Goal: Task Accomplishment & Management: Complete application form

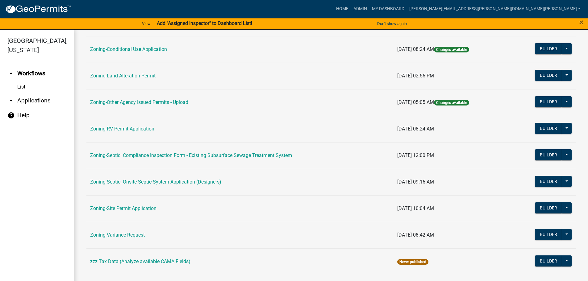
scroll to position [192, 0]
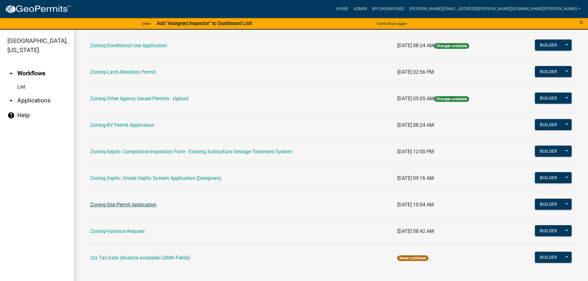
click at [122, 204] on link "Zoning-Site Permit Application" at bounding box center [123, 205] width 66 height 6
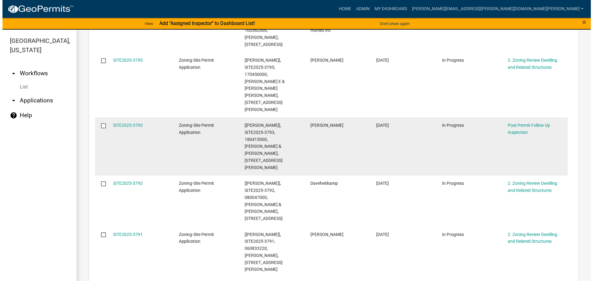
scroll to position [370, 0]
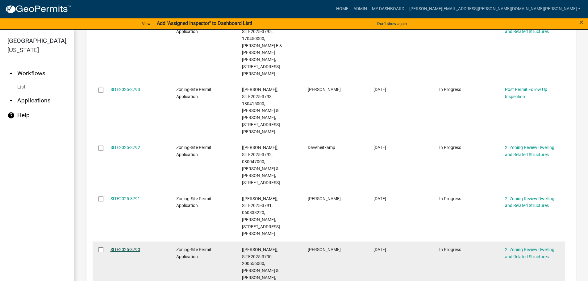
click at [131, 247] on link "SITE2025-3790" at bounding box center [126, 249] width 30 height 5
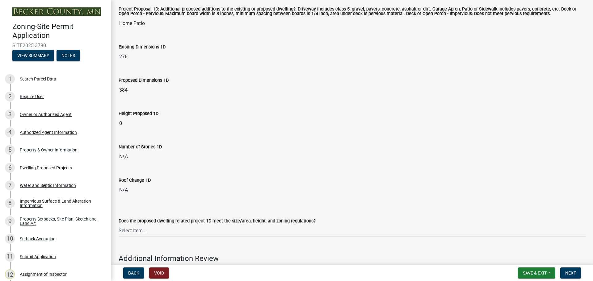
scroll to position [1358, 0]
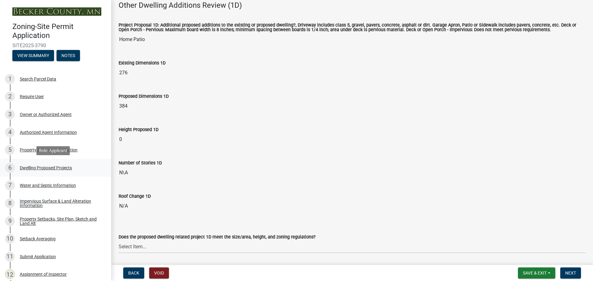
click at [40, 166] on div "Dwelling Proposed Projects" at bounding box center [46, 168] width 52 height 4
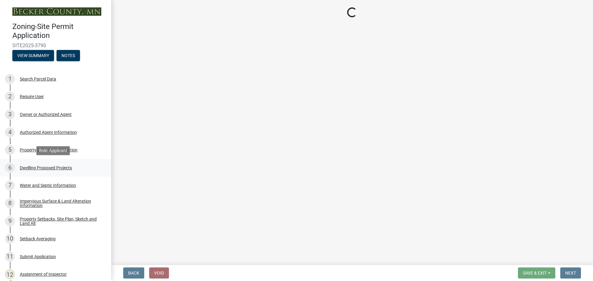
scroll to position [0, 0]
select select "5b8abcc6-67f7-49fb-8f25-c295ccc2b339"
select select "ba56d9f6-ced5-4c38-bdcc-33bfa85ac6de"
select select "f4ae0446-41fa-4afd-99aa-409617c58827"
select select "e13aacd2-5b16-46a8-9c16-26b3d7b1c810"
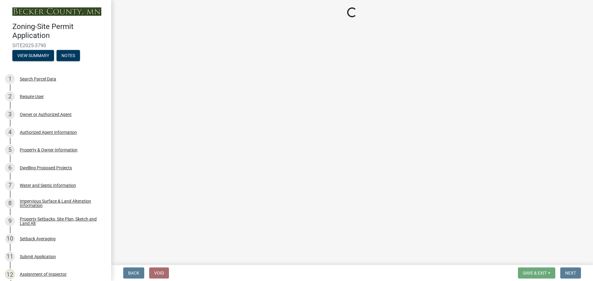
select select "e5b6e178-1d4e-46f3-8fba-19f7851c487a"
select select "744d8552-d7ef-4cf1-b465-42901748f06c"
select select "5dd6cdd5-8b7d-4534-b791-478230f7b8b7"
select select "638dddef-31f4-4d73-b0b5-0ffc7b344434"
select select "43dc438e-12cf-4fa6-b4ef-a236ffc627d7"
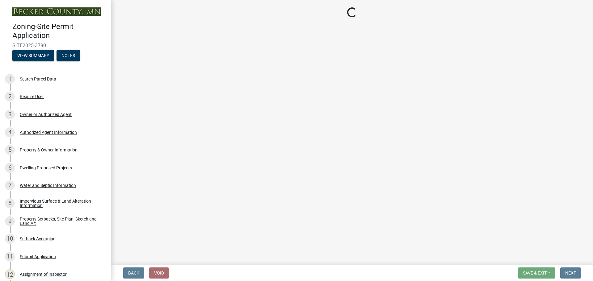
select select "8786fdd2-7f96-462d-8069-e958fae6b9a0"
select select "59dc9cee-723e-448c-a454-fe3238b55aba"
select select "95a588f5-1928-44cb-95cb-f3dde79564ff"
select select "5c3531b8-bc96-4b07-92f8-845cfe46d7fc"
select select "8e4dc0e1-7dfa-4afc-85b9-5ad40795f204"
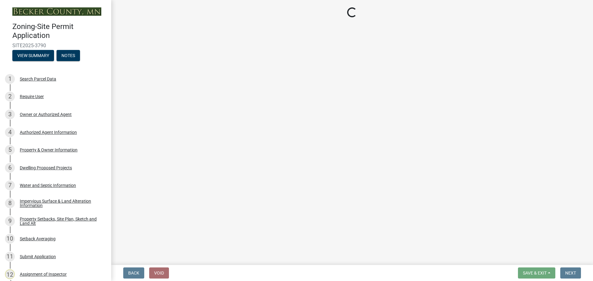
select select "107cbe59-677b-44f2-96fc-816b282ebb79"
select select "dc6230dd-bdad-407f-bef0-b6909629af6d"
select select "7f420323-49a9-4fd0-9441-05b3dc777552"
select select "ec305202-ae01-487b-b5e4-3a5aacc1e384"
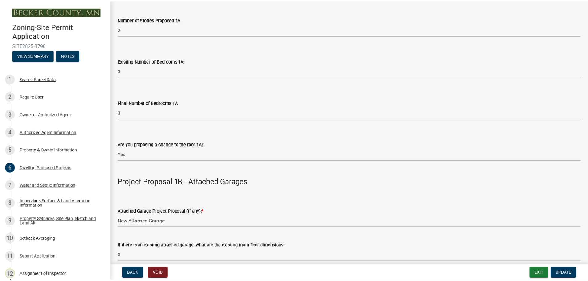
scroll to position [587, 0]
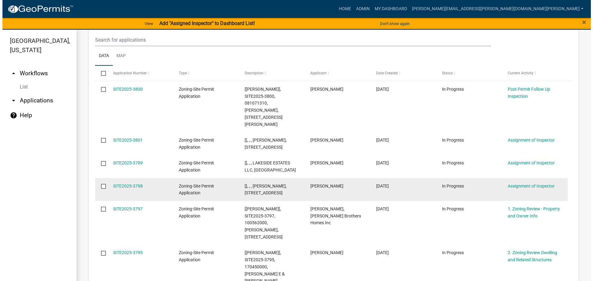
scroll to position [154, 0]
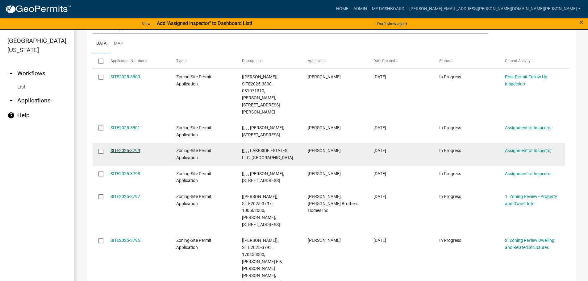
click at [130, 148] on link "SITE2025-3799" at bounding box center [126, 150] width 30 height 5
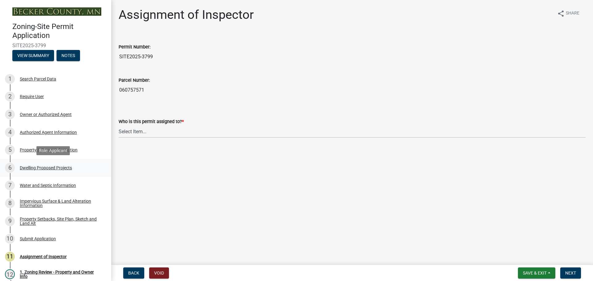
click at [39, 166] on div "Dwelling Proposed Projects" at bounding box center [46, 168] width 52 height 4
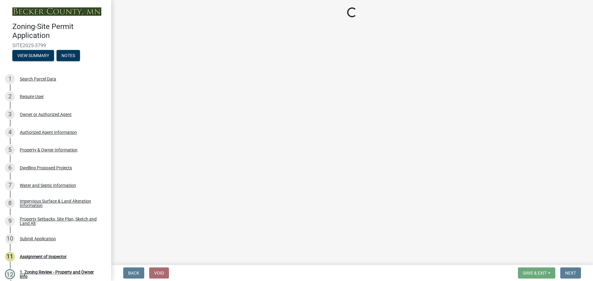
select select "5b8abcc6-67f7-49fb-8f25-c295ccc2b339"
select select "566f81cc-4b3f-4ecb-9f16-a2b313352c61"
select select "f4ae0446-41fa-4afd-99aa-409617c58827"
select select "4f5e2784-8c40-49a3-b0e9-8f1a3cbab4f4"
select select "a045e8de-0125-48b5-a52c-0705e3235ca5"
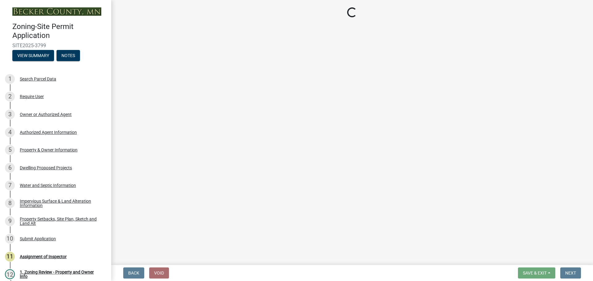
select select "247d334f-ddb5-435c-9042-0e10186c5422"
select select "c6a0a915-8859-4117-97a8-42e675f9bace"
select select "638dddef-31f4-4d73-b0b5-0ffc7b344434"
select select "43dc438e-12cf-4fa6-b4ef-a236ffc627d7"
select select "92a0ce08-7963-4b1d-9a71-a10ef3c9fec5"
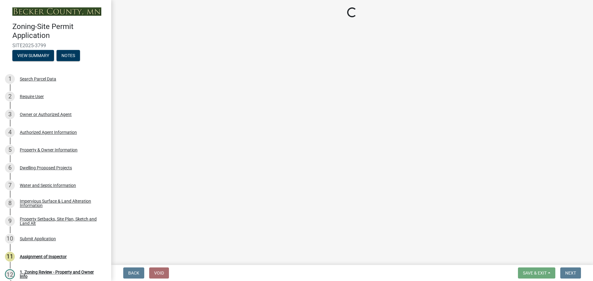
select select "dc6230dd-bdad-407f-bef0-b6909629af6d"
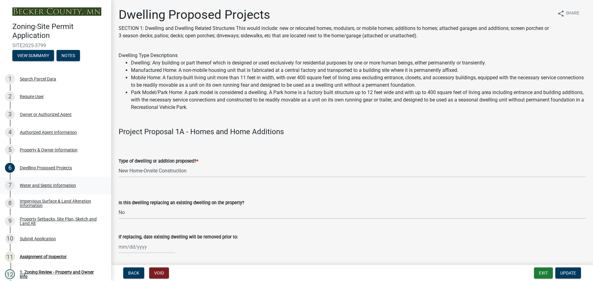
click at [42, 184] on div "Water and Septic Information" at bounding box center [48, 185] width 56 height 4
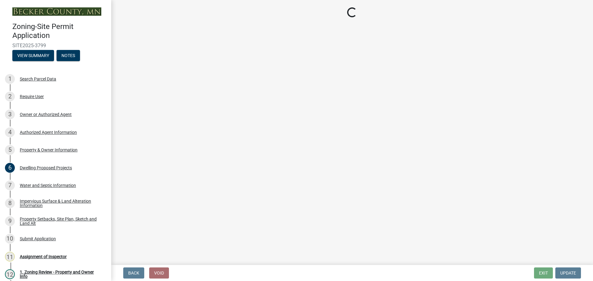
select select "295c6ba3-00c2-4229-aea3-8b4be6316de8"
select select "4828487e-2007-429b-991d-671fae0459c9"
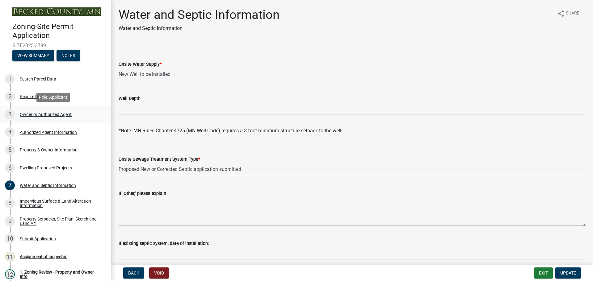
click at [42, 112] on div "Owner or Authorized Agent" at bounding box center [46, 114] width 52 height 4
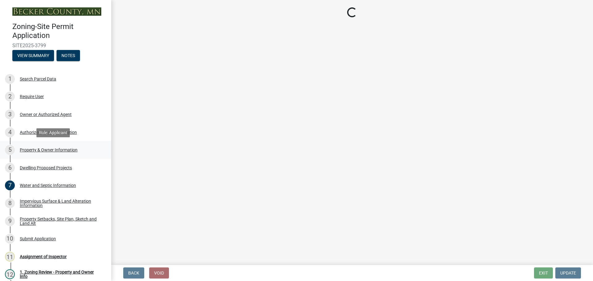
select select "059d621c-7166-4fbc-97da-2eca626821a9"
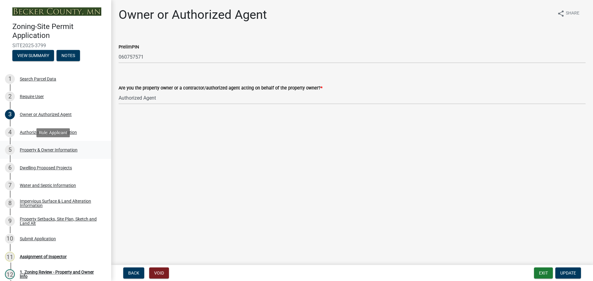
click at [58, 151] on div "Property & Owner Information" at bounding box center [49, 150] width 58 height 4
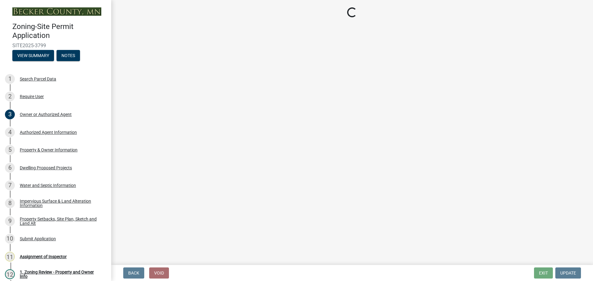
select select "2da4ad59-79e4-4897-a878-b9bb9cb10a27"
select select "951686c9-9b01-4b62-9d6a-ea2b084c9c47"
select select "f87eba17-8ed9-4ad8-aefc-fe36a3f3544b"
select select "393a978c-6bd5-4cb2-a6a0-db6feb8732b8"
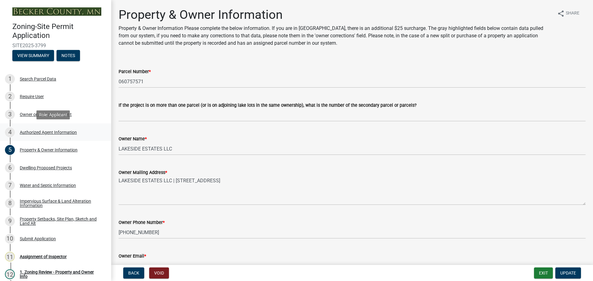
click at [52, 128] on div "4 Authorized Agent Information" at bounding box center [53, 132] width 96 height 10
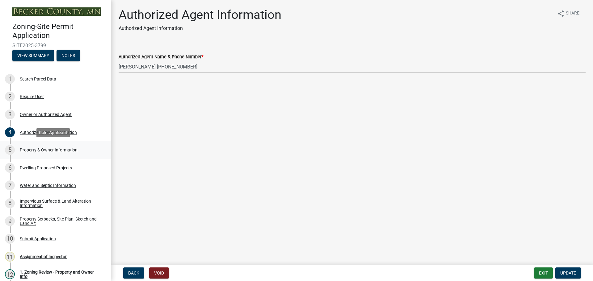
click at [46, 148] on div "Property & Owner Information" at bounding box center [49, 150] width 58 height 4
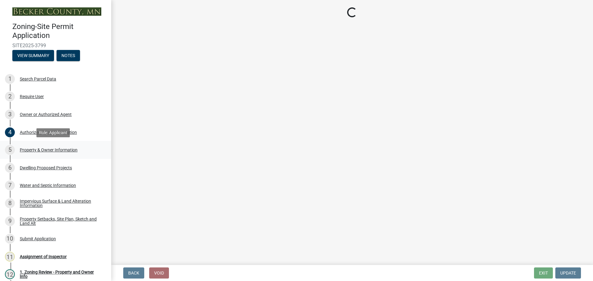
select select "2da4ad59-79e4-4897-a878-b9bb9cb10a27"
select select "951686c9-9b01-4b62-9d6a-ea2b084c9c47"
select select "f87eba17-8ed9-4ad8-aefc-fe36a3f3544b"
select select "393a978c-6bd5-4cb2-a6a0-db6feb8732b8"
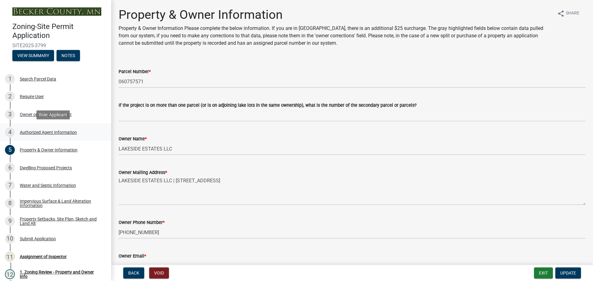
click at [44, 131] on div "Authorized Agent Information" at bounding box center [48, 132] width 57 height 4
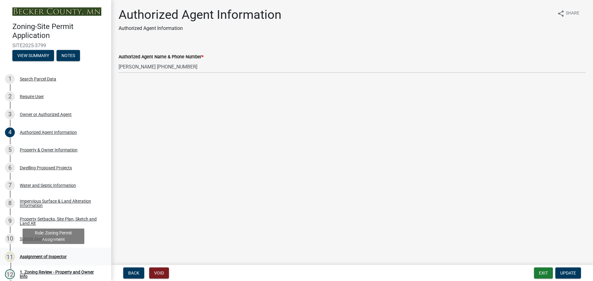
click at [58, 256] on div "Assignment of Inspector" at bounding box center [43, 257] width 47 height 4
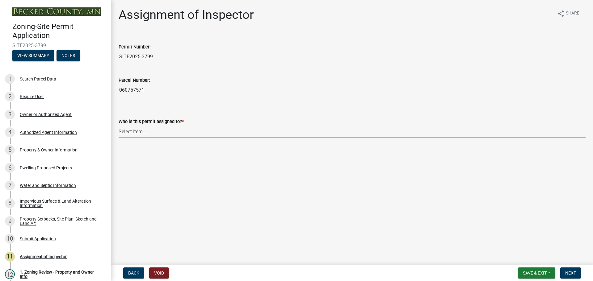
click at [140, 133] on select "Select Item... [PERSON_NAME] [PERSON_NAME] [PERSON_NAME] [PERSON_NAME] [PERSON_…" at bounding box center [352, 131] width 467 height 13
click at [119, 125] on select "Select Item... [PERSON_NAME] [PERSON_NAME] [PERSON_NAME] [PERSON_NAME] [PERSON_…" at bounding box center [352, 131] width 467 height 13
select select "ebd8400e-d8d5-49f8-911f-e671eb76408a"
click at [565, 270] on button "Next" at bounding box center [570, 273] width 21 height 11
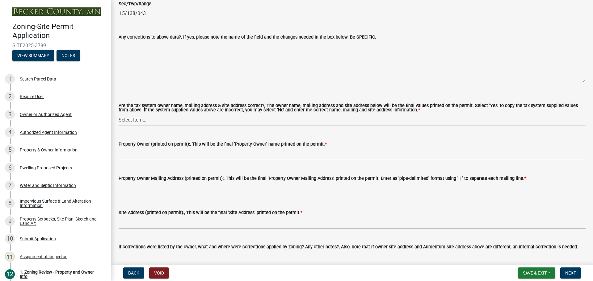
scroll to position [741, 0]
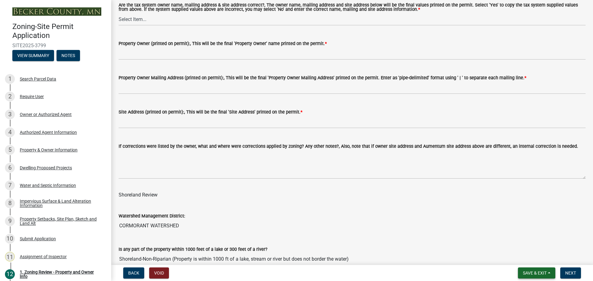
click at [547, 269] on button "Save & Exit" at bounding box center [536, 273] width 37 height 11
click at [528, 256] on button "Save & Exit" at bounding box center [530, 257] width 49 height 15
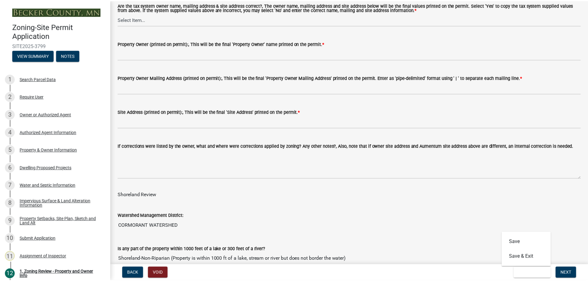
scroll to position [0, 0]
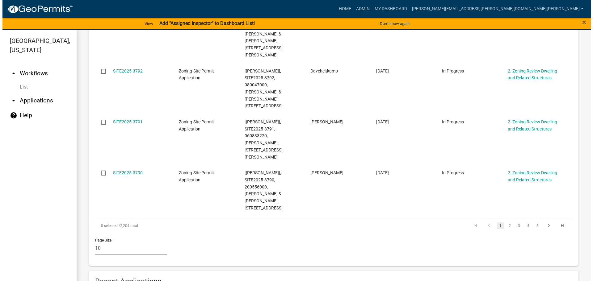
scroll to position [587, 0]
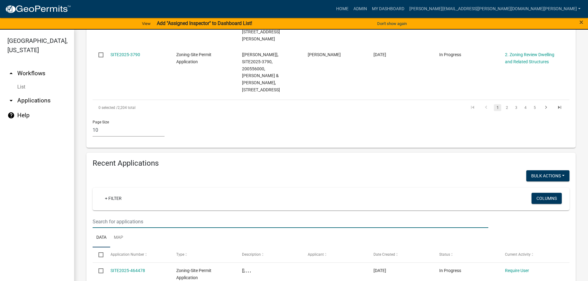
click at [143, 215] on input "text" at bounding box center [291, 221] width 396 height 13
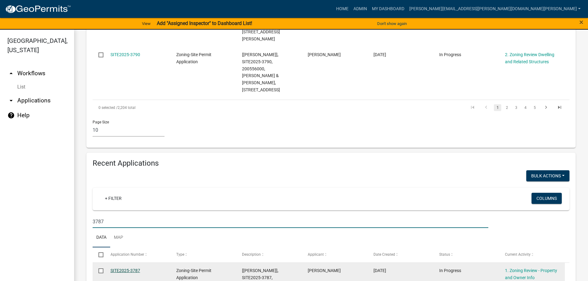
type input "3787"
click at [136, 268] on link "SITE2025-3787" at bounding box center [126, 270] width 30 height 5
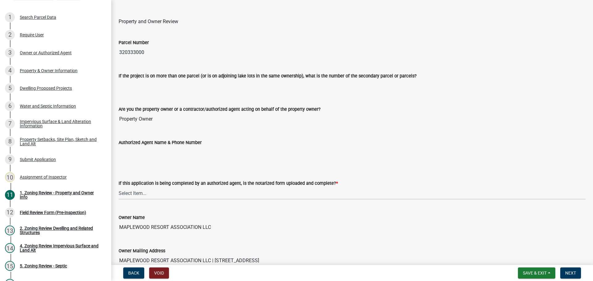
scroll to position [154, 0]
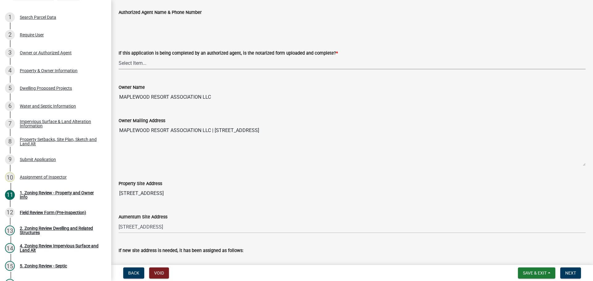
click at [136, 61] on select "Select Item... Yes No N/A" at bounding box center [352, 63] width 467 height 13
click at [119, 57] on select "Select Item... Yes No N/A" at bounding box center [352, 63] width 467 height 13
select select "b279cdb4-a9c7-4e65-a8bd-797316f5be14"
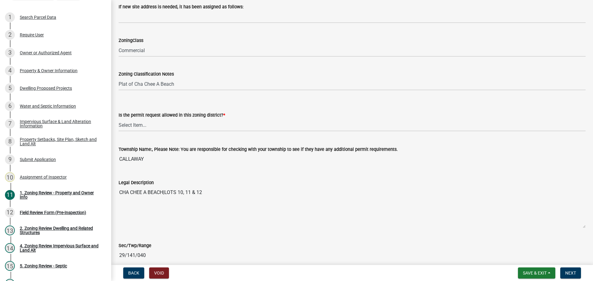
scroll to position [401, 0]
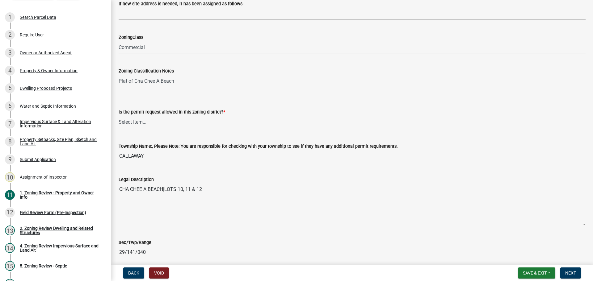
click at [135, 120] on select "Select Item... Yes No" at bounding box center [352, 122] width 467 height 13
click at [119, 116] on select "Select Item... Yes No" at bounding box center [352, 122] width 467 height 13
select select "b4f32c46-6248-4748-b47c-fa4933858724"
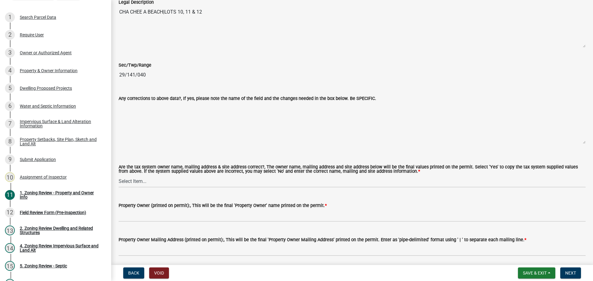
scroll to position [617, 0]
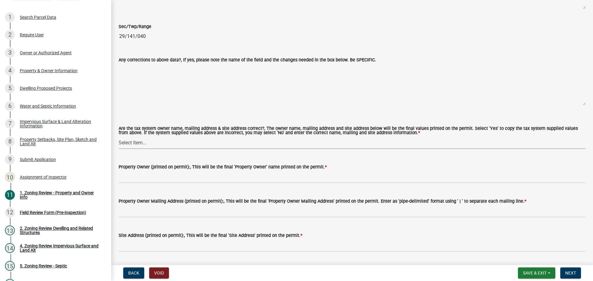
click at [139, 144] on select "Select Item... Yes No" at bounding box center [352, 142] width 467 height 13
click at [119, 137] on select "Select Item... Yes No" at bounding box center [352, 142] width 467 height 13
select select "ab6c2257-4786-48e5-86d0-1194833f57c8"
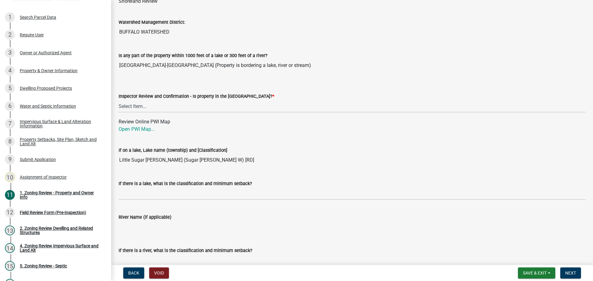
scroll to position [935, 0]
click at [136, 106] on select "Select Item... Within [GEOGRAPHIC_DATA] (SD) Not in [GEOGRAPHIC_DATA] (NOTSL)" at bounding box center [352, 106] width 467 height 13
click at [119, 100] on select "Select Item... Within [GEOGRAPHIC_DATA] (SD) Not in [GEOGRAPHIC_DATA] (NOTSL)" at bounding box center [352, 106] width 467 height 13
select select "de99b201-fb85-4000-88f5-6f49f4ff2101"
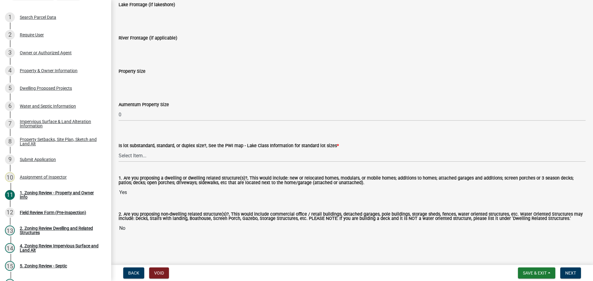
scroll to position [1283, 0]
click at [128, 154] on select "Select Item... Non-Riparian and not back lot Substandard Non-Riparian Backlot S…" at bounding box center [352, 154] width 467 height 13
click at [258, 89] on wm-data-entity-input "Property Size" at bounding box center [352, 74] width 467 height 33
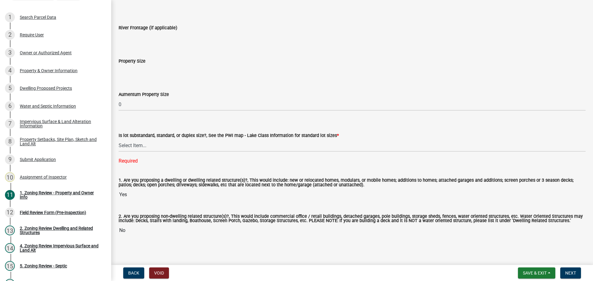
scroll to position [1296, 0]
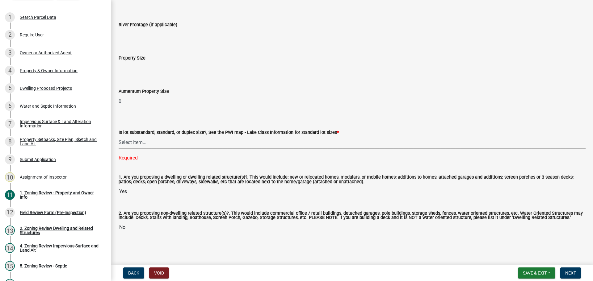
click at [137, 140] on select "Select Item... Non-Riparian and not back lot Substandard Non-Riparian Backlot S…" at bounding box center [352, 142] width 467 height 13
click at [119, 148] on select "Select Item... Non-Riparian and not back lot Substandard Non-Riparian Backlot S…" at bounding box center [352, 142] width 467 height 13
select select "bebe3d63-d6b7-40ee-9a8d-3c7f124c1a67"
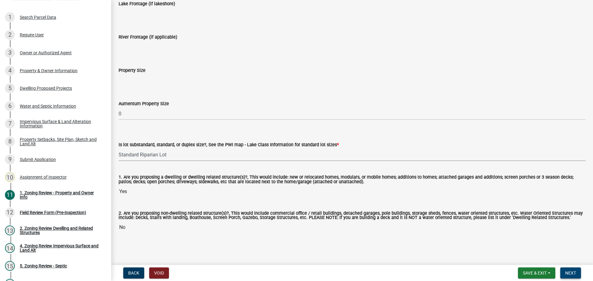
click at [572, 271] on span "Next" at bounding box center [570, 273] width 11 height 5
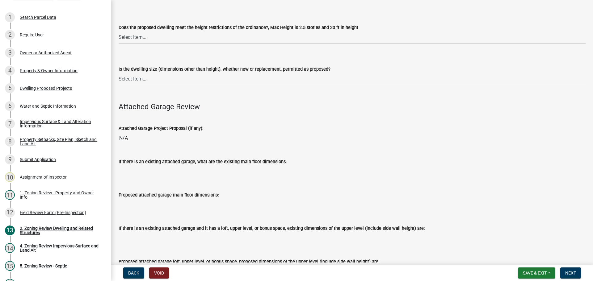
scroll to position [587, 0]
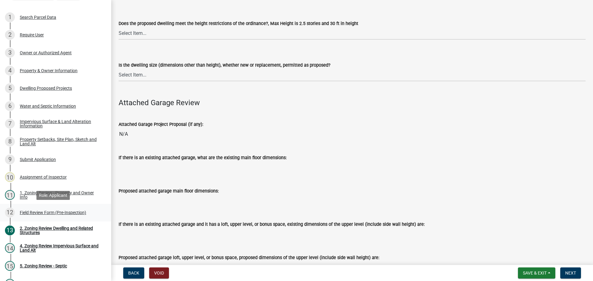
click at [62, 212] on div "Field Review Form (Pre-Inspection)" at bounding box center [53, 213] width 66 height 4
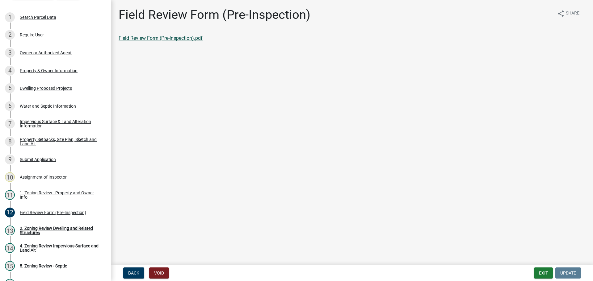
click at [138, 36] on link "Field Review Form (Pre-Inspection).pdf" at bounding box center [161, 38] width 84 height 6
click at [43, 138] on div "Property Setbacks, Site Plan, Sketch and Land Alt" at bounding box center [61, 141] width 82 height 9
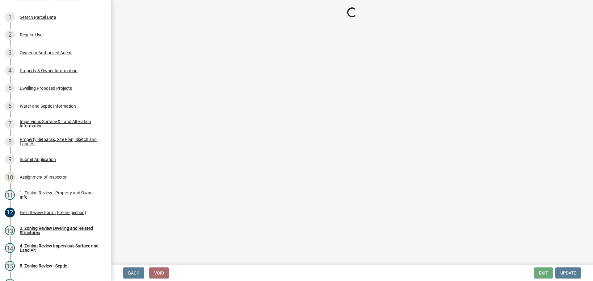
select select "7b13c63f-e699-4112-b373-98fbd28ec536"
select select "9b388376-b10c-4de6-b8d4-6d04174a4f81"
select select "b56a4575-9846-47cf-8067-c59a4853da22"
select select "12f785fb-c378-4b18-841c-21c73dc99083"
select select "e8ab2dc3-aa3f-46f3-9b4a-37eb25ad84af"
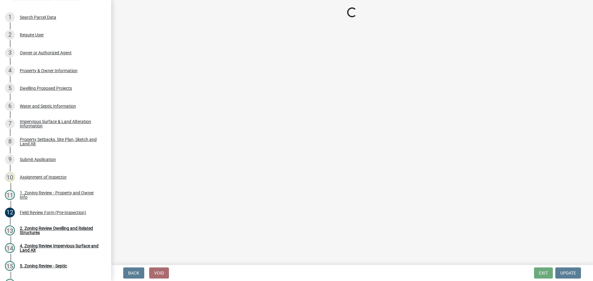
select select "27b2a8b4-abf6-463e-8c0c-7c5d2b4fe26f"
select select "b98836ba-4715-455d-97ab-be9a9df498a8"
select select "d61e3758-d187-40af-a435-5e09c3f3d509"
select select "c8b8ea71-7088-4e87-a493-7bc88cc2835b"
select select "1418c7e3-4054-4b00-84b5-d09b9560f30a"
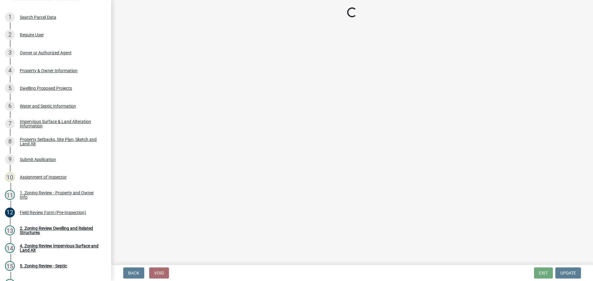
select select "19d13e65-c93d-443e-910a-7a17299544cc"
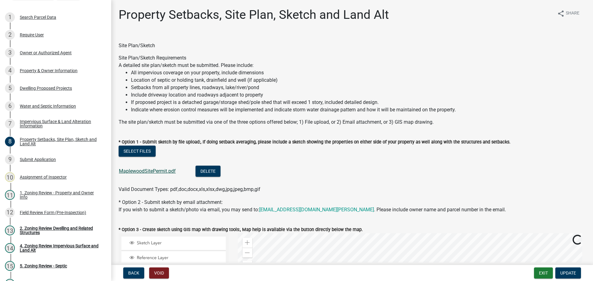
click at [147, 172] on link "MaplewoodSitePermit.pdf" at bounding box center [147, 171] width 57 height 6
click at [65, 225] on link "13 2. Zoning Review Dwelling and Related Structures" at bounding box center [55, 231] width 111 height 18
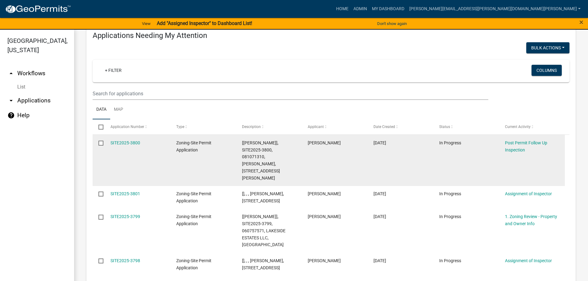
scroll to position [123, 0]
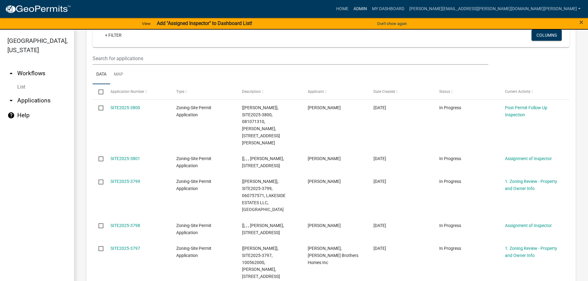
click at [370, 7] on link "Admin" at bounding box center [360, 9] width 19 height 12
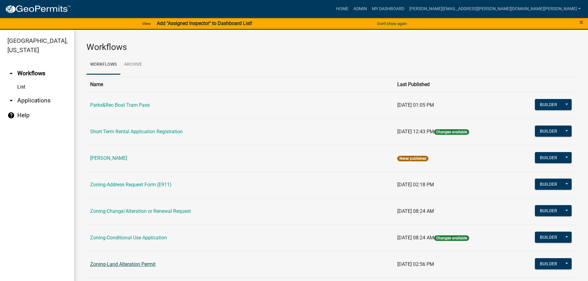
click at [131, 265] on link "Zoning-Land Alteration Permit" at bounding box center [122, 264] width 65 height 6
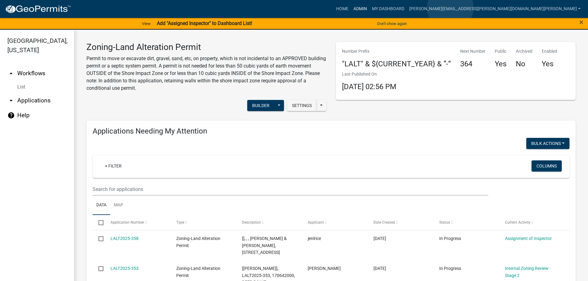
click at [370, 8] on link "Admin" at bounding box center [360, 9] width 19 height 12
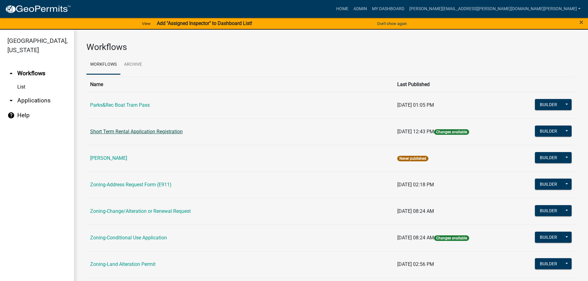
click at [149, 129] on link "Short Term Rental Application Registration" at bounding box center [136, 132] width 93 height 6
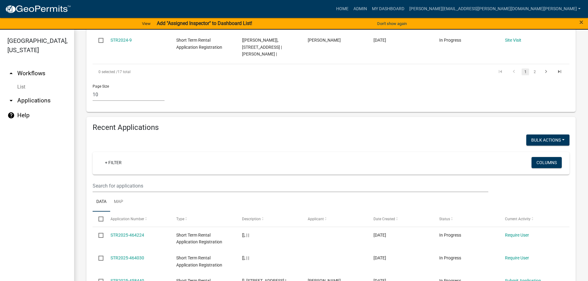
scroll to position [525, 0]
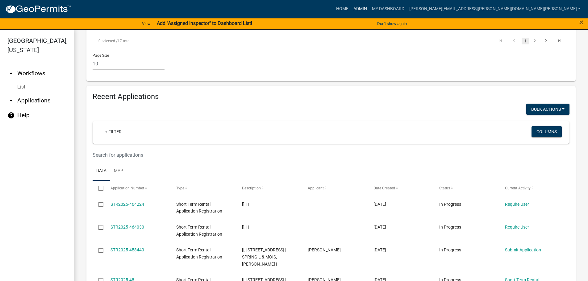
click at [370, 7] on link "Admin" at bounding box center [360, 9] width 19 height 12
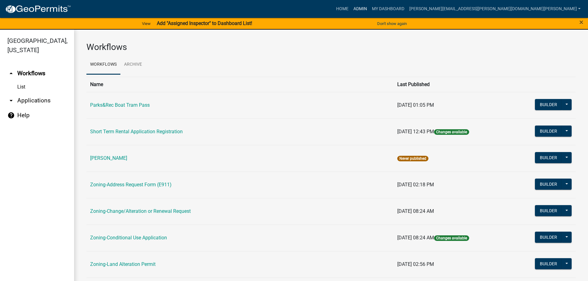
scroll to position [154, 0]
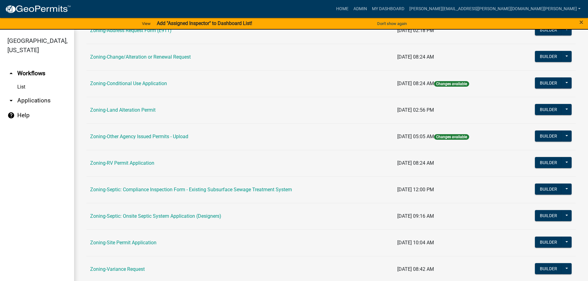
click at [145, 159] on td "Zoning-RV Permit Application" at bounding box center [239, 163] width 307 height 27
click at [146, 165] on link "Zoning-RV Permit Application" at bounding box center [122, 163] width 64 height 6
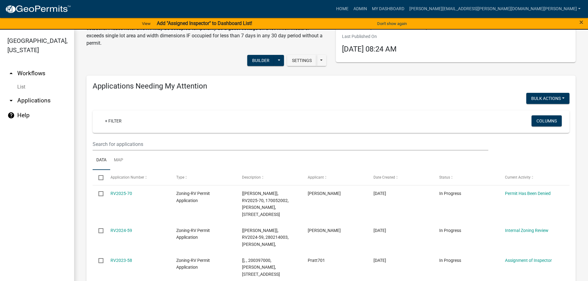
scroll to position [31, 0]
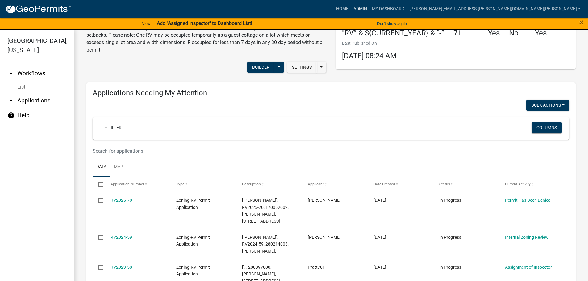
click at [370, 4] on link "Admin" at bounding box center [360, 9] width 19 height 12
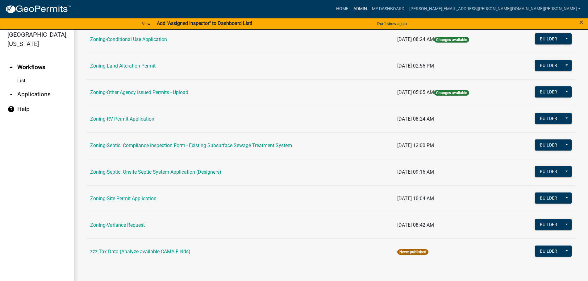
scroll to position [7, 0]
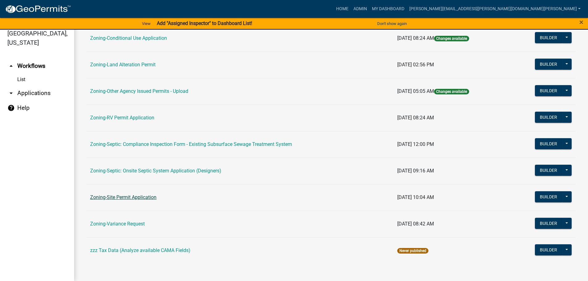
click at [108, 197] on link "Zoning-Site Permit Application" at bounding box center [123, 197] width 66 height 6
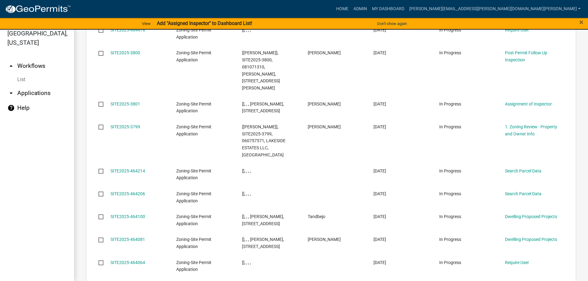
scroll to position [825, 0]
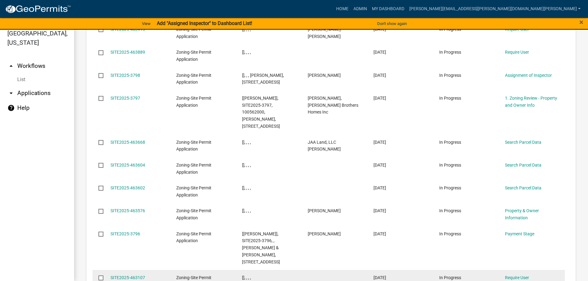
scroll to position [831, 0]
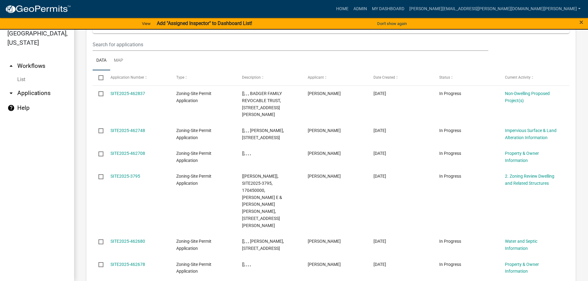
scroll to position [859, 0]
